Goal: Use online tool/utility: Utilize a website feature to perform a specific function

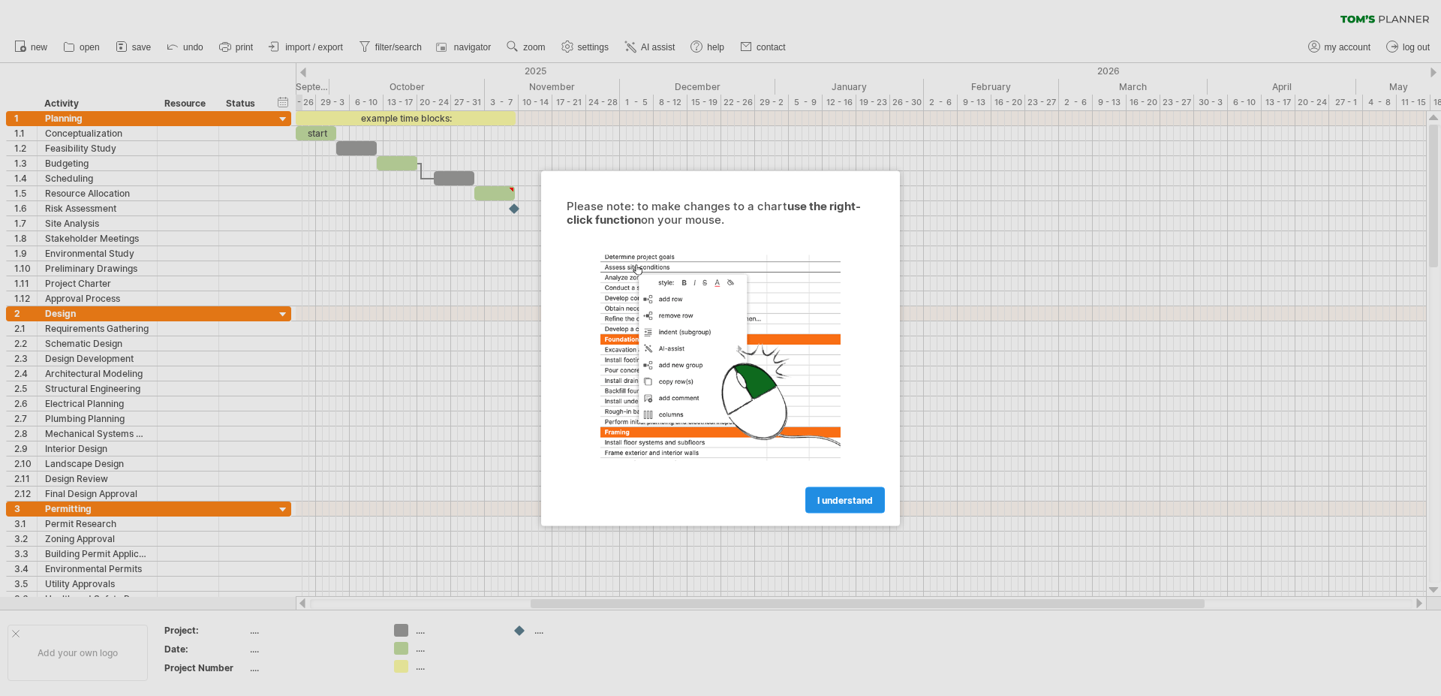
click at [844, 506] on link "I understand" at bounding box center [845, 499] width 80 height 26
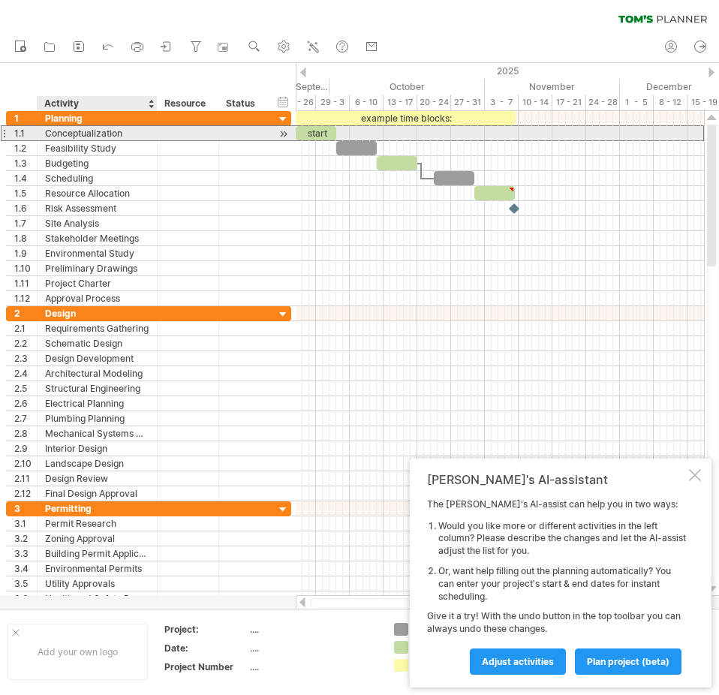
click at [110, 134] on div "Conceptualization" at bounding box center [97, 133] width 104 height 14
click at [0, 0] on input "**********" at bounding box center [0, 0] width 0 height 0
type input "**********"
click at [28, 135] on div "1.1" at bounding box center [25, 133] width 23 height 14
click at [27, 135] on div "1.1" at bounding box center [25, 133] width 23 height 14
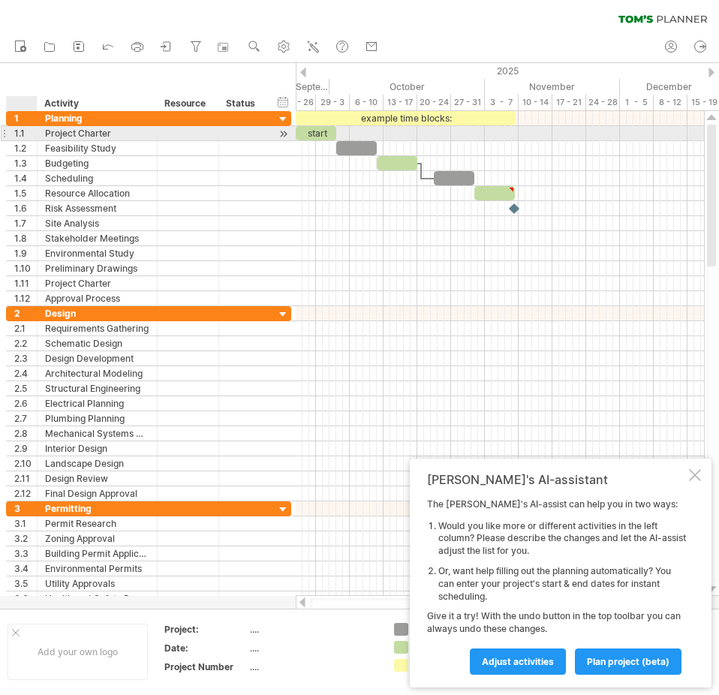
click at [23, 135] on div "1.1" at bounding box center [25, 133] width 23 height 14
click at [22, 135] on div "1.1" at bounding box center [25, 133] width 23 height 14
click at [28, 135] on div "1.1" at bounding box center [25, 133] width 23 height 14
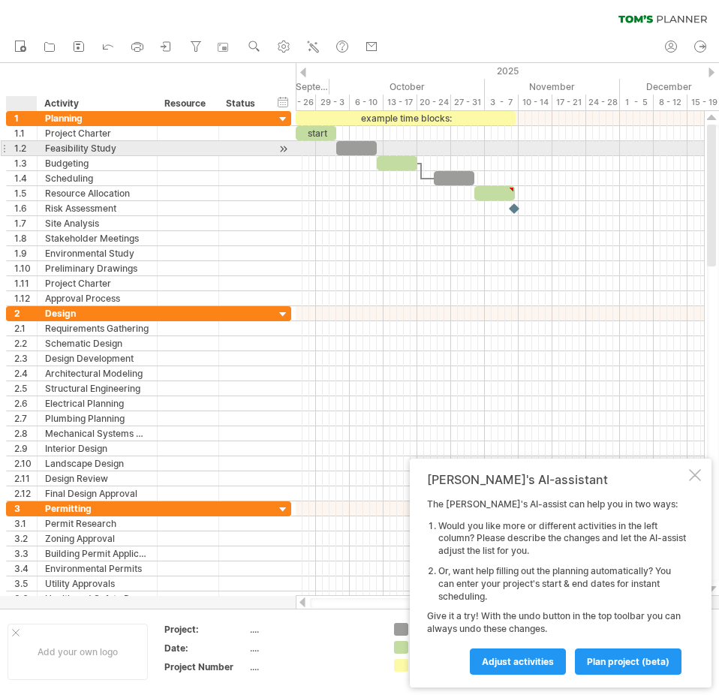
click at [28, 154] on div "1.2" at bounding box center [25, 148] width 23 height 14
click at [25, 149] on div "1.2" at bounding box center [25, 148] width 23 height 14
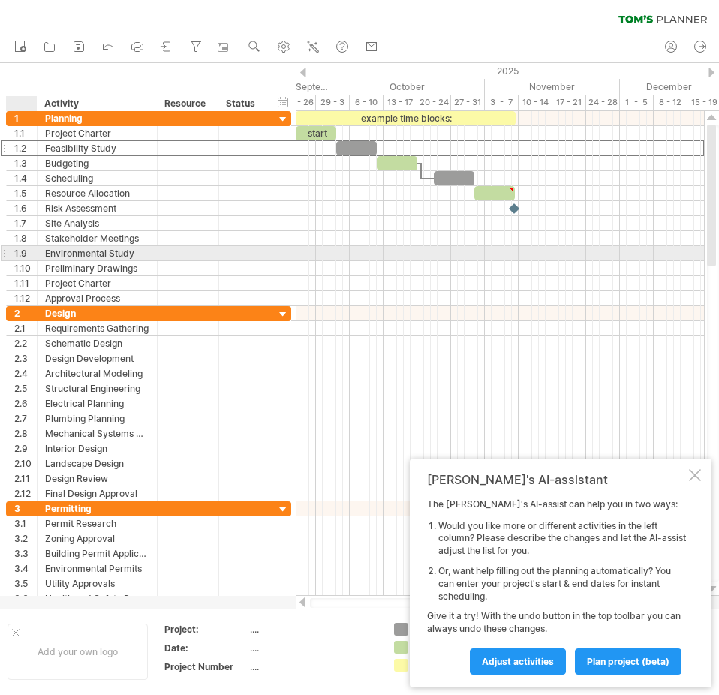
click at [23, 257] on div "1.9" at bounding box center [25, 253] width 23 height 14
click at [22, 256] on div "1.9" at bounding box center [25, 253] width 23 height 14
click at [5, 251] on div at bounding box center [4, 253] width 6 height 16
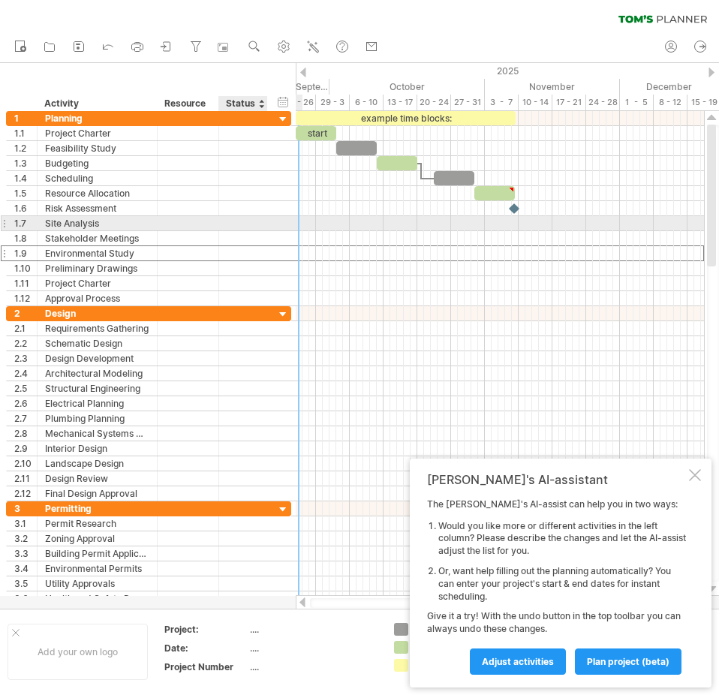
click at [238, 226] on div at bounding box center [243, 223] width 33 height 14
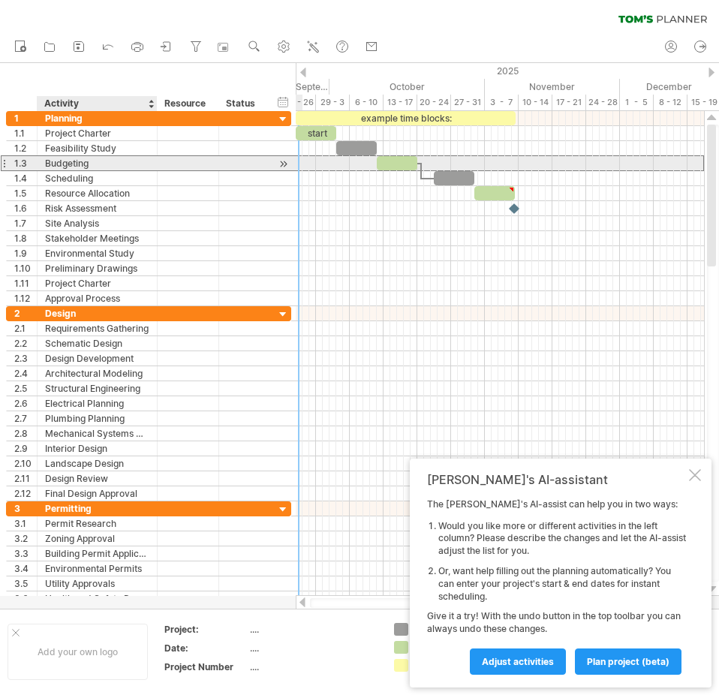
click at [160, 158] on div at bounding box center [189, 163] width 62 height 14
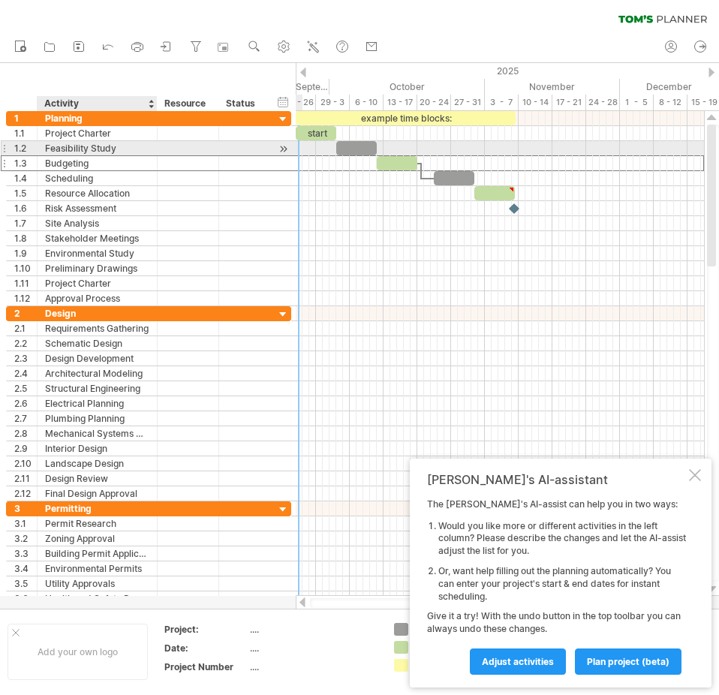
click at [122, 145] on div "Feasibility Study" at bounding box center [97, 148] width 104 height 14
click at [117, 146] on input "**********" at bounding box center [97, 148] width 104 height 14
click at [20, 150] on div "1.2" at bounding box center [25, 148] width 23 height 14
click at [19, 149] on div "1.2" at bounding box center [25, 148] width 23 height 14
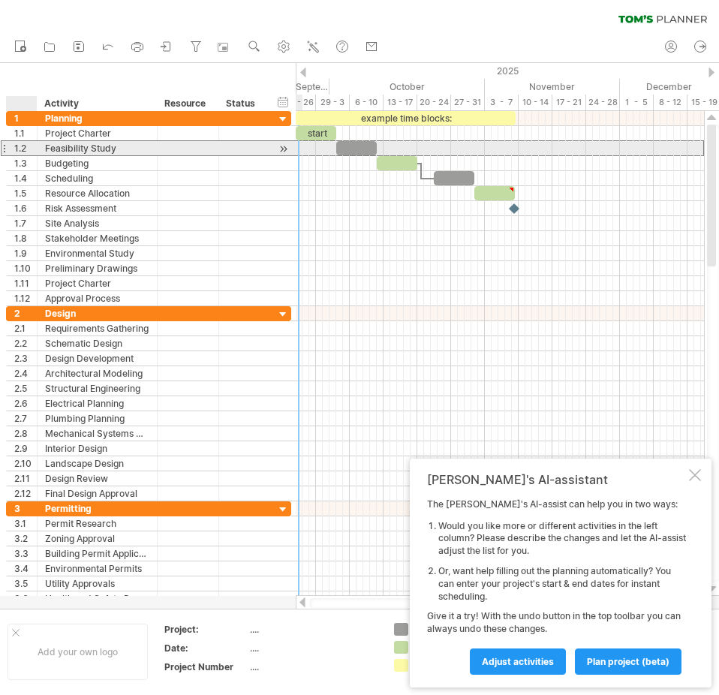
click at [22, 149] on div "1.2" at bounding box center [25, 148] width 23 height 14
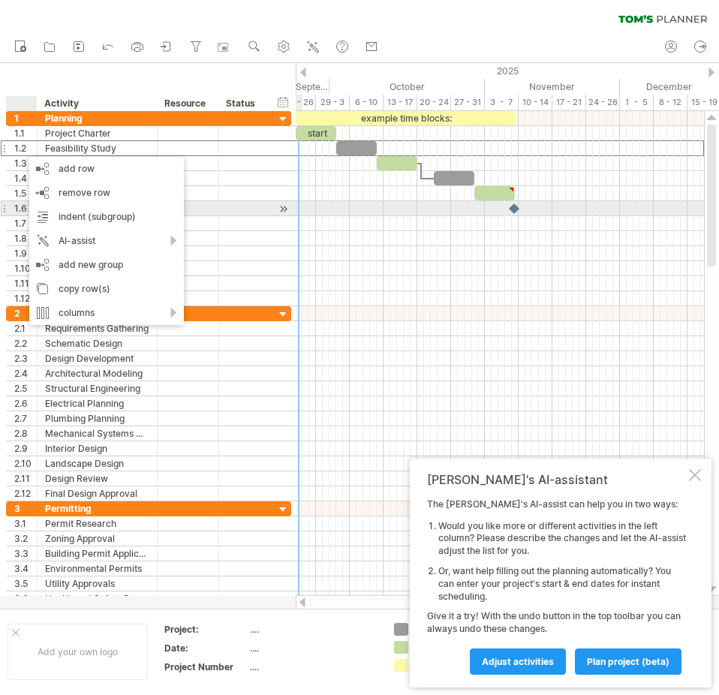
click at [287, 212] on div at bounding box center [283, 209] width 14 height 16
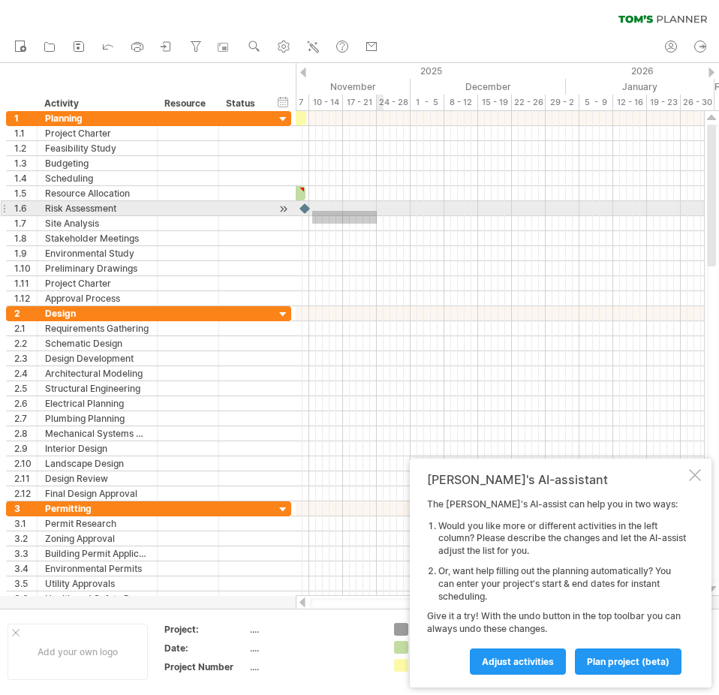
drag, startPoint x: 367, startPoint y: 215, endPoint x: 581, endPoint y: 209, distance: 214.0
click at [581, 209] on div at bounding box center [500, 208] width 408 height 195
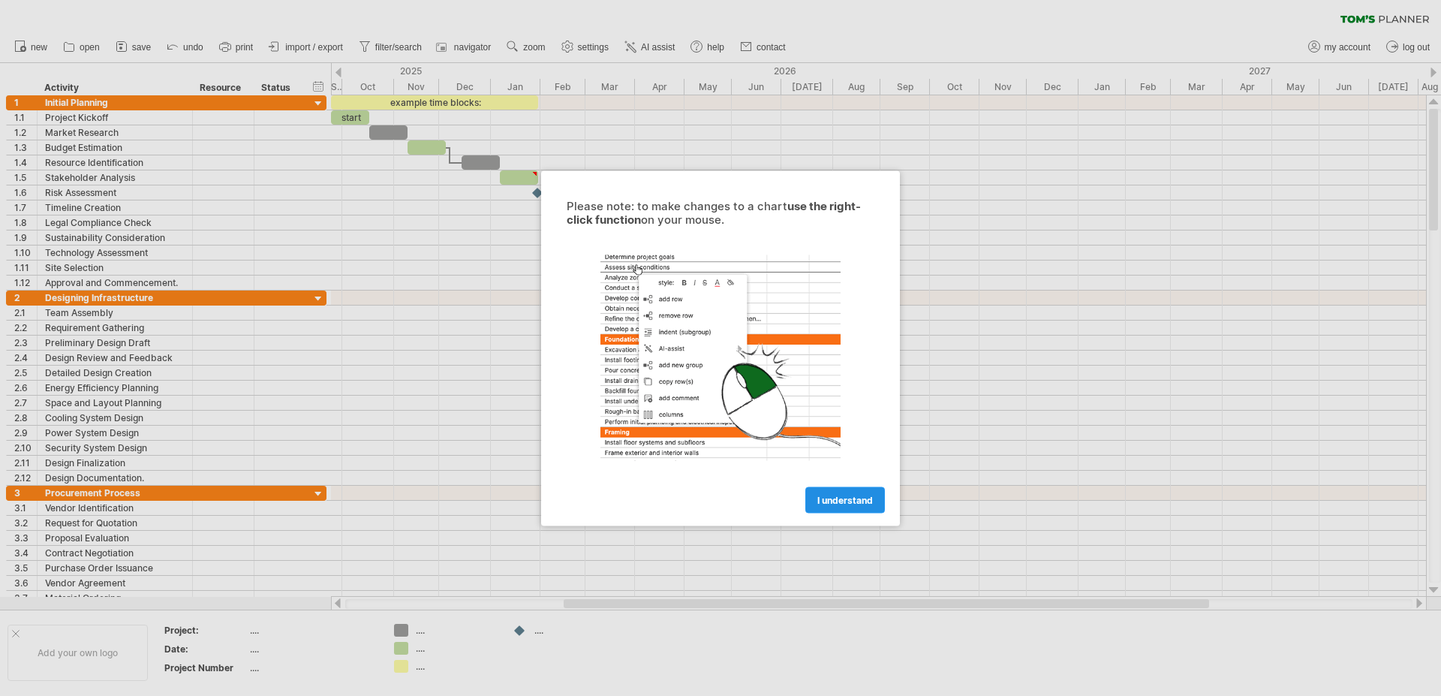
click at [867, 493] on link "I understand" at bounding box center [845, 499] width 80 height 26
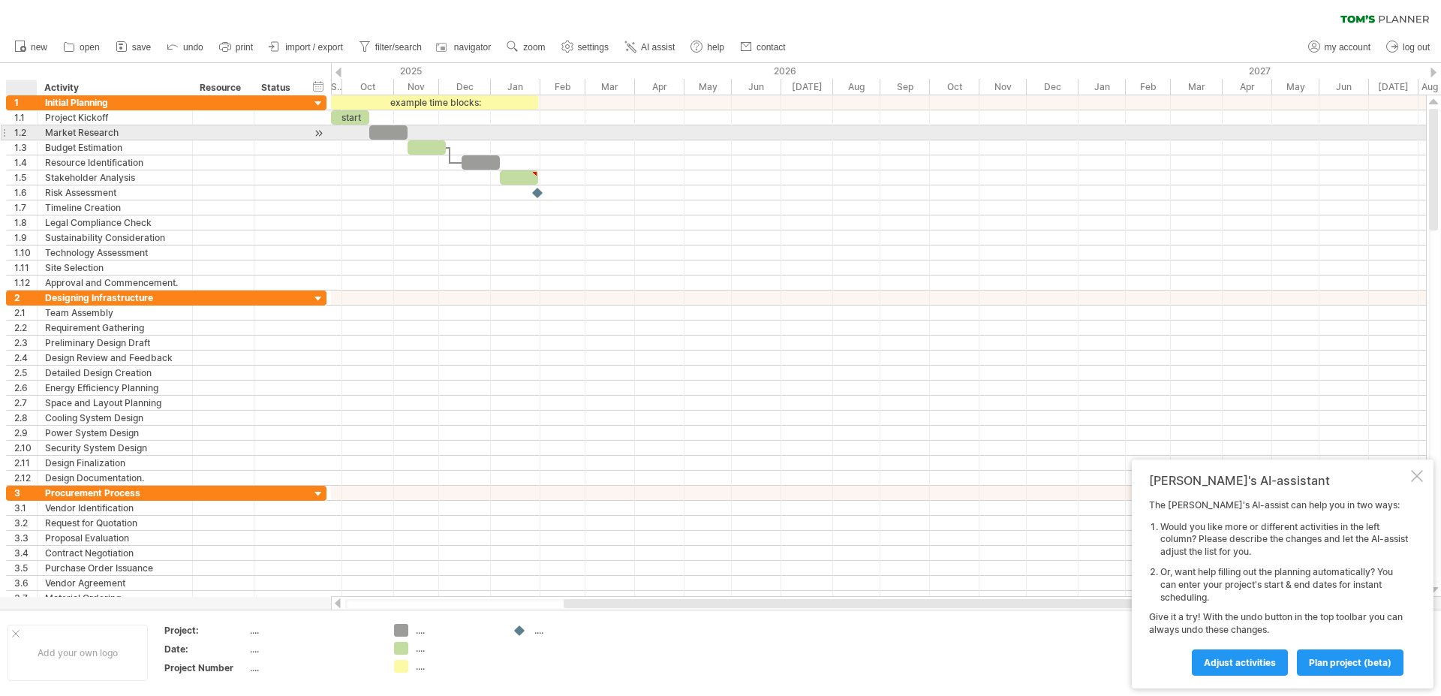
click at [17, 137] on div "1.2" at bounding box center [25, 132] width 23 height 14
click at [20, 128] on div "1.2" at bounding box center [25, 132] width 23 height 14
click at [20, 140] on div "**********" at bounding box center [166, 132] width 320 height 15
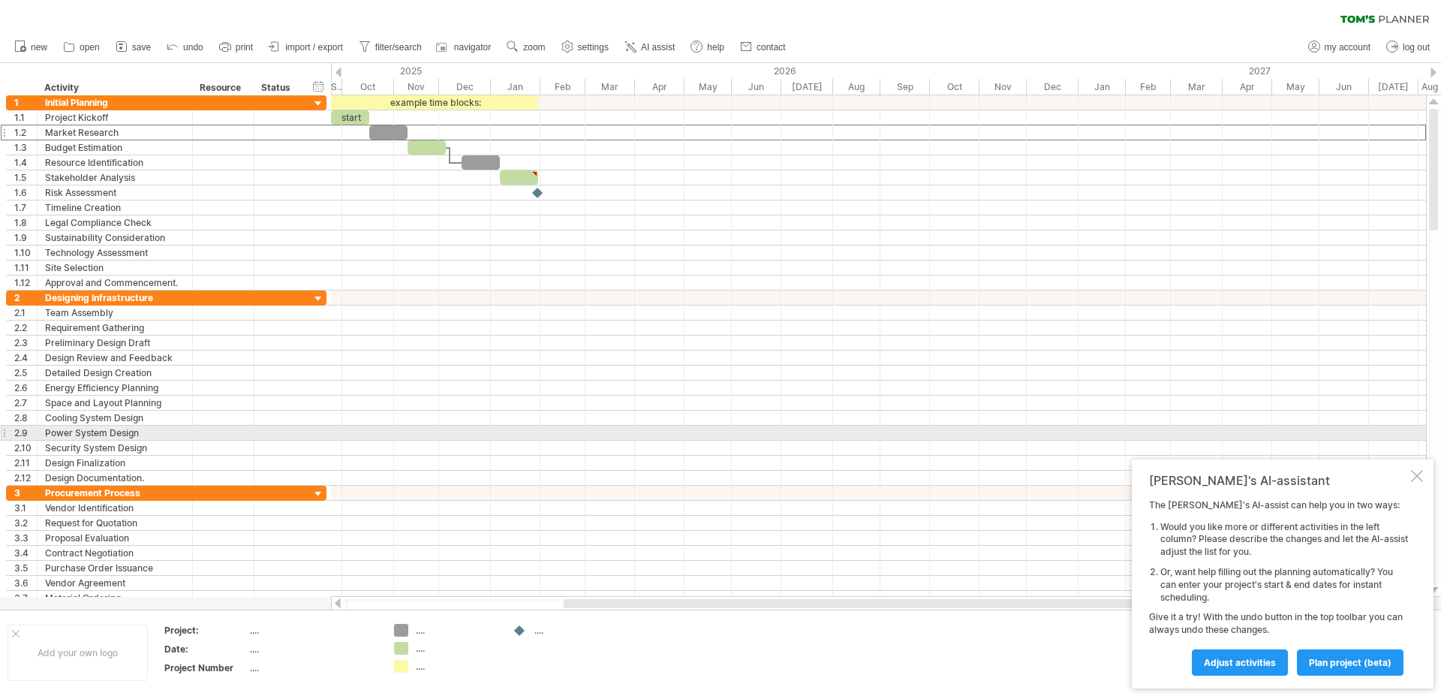
click at [1157, 434] on div at bounding box center [878, 433] width 1095 height 15
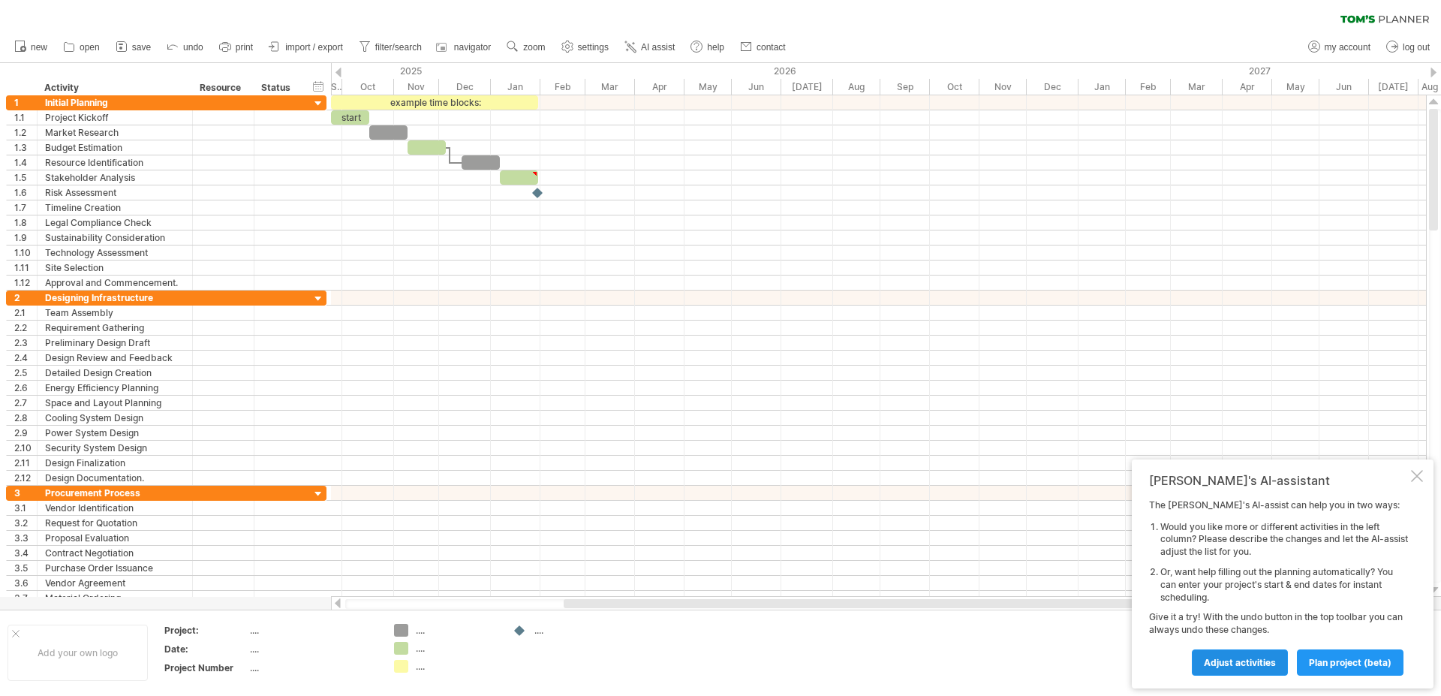
click at [1229, 659] on span "Adjust activities" at bounding box center [1240, 662] width 72 height 11
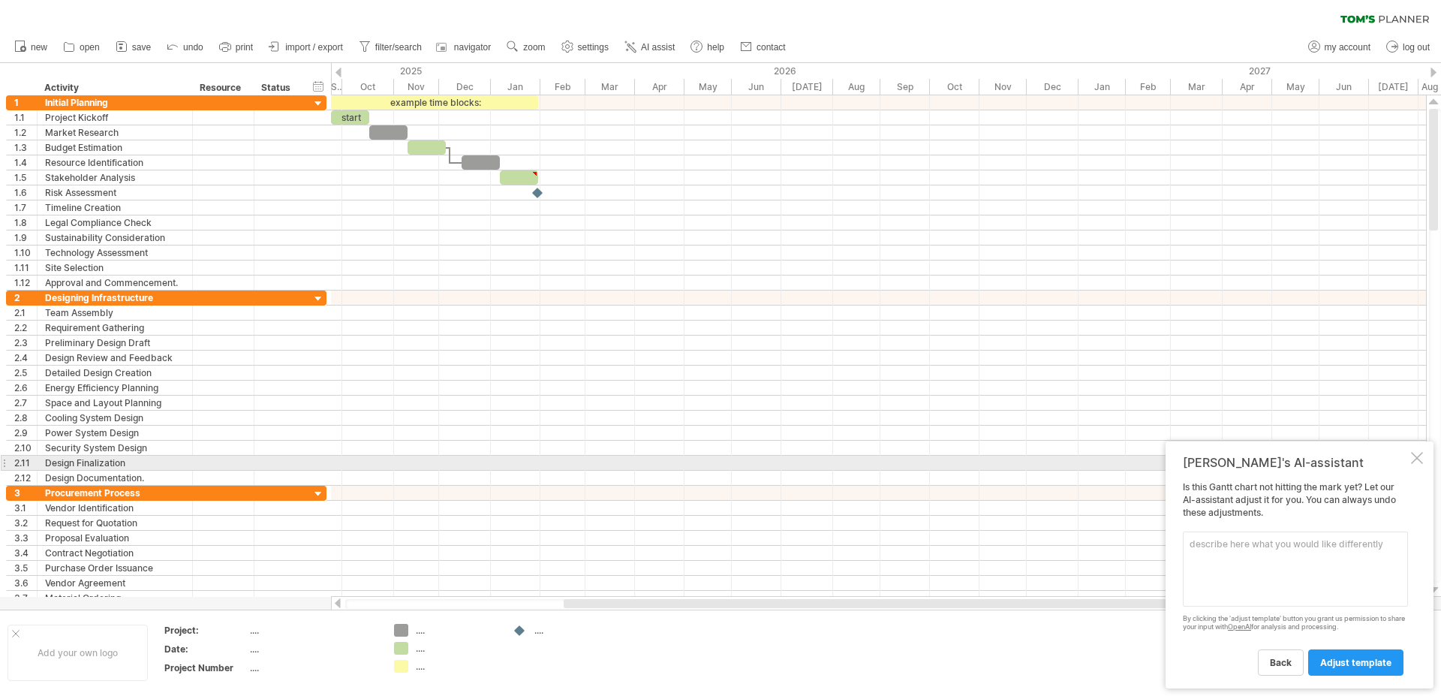
click at [1412, 457] on div at bounding box center [1417, 458] width 12 height 12
